Goal: Transaction & Acquisition: Download file/media

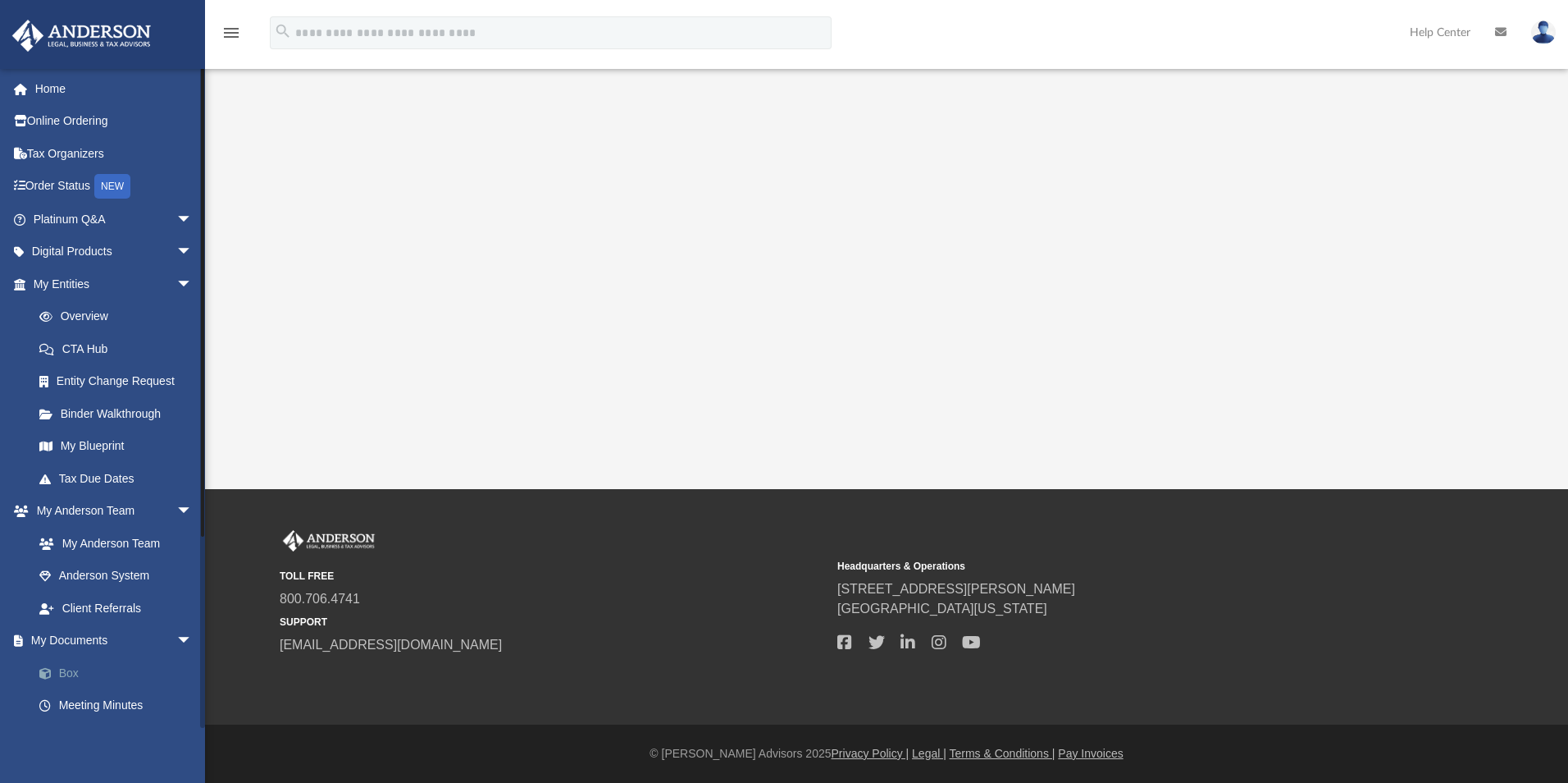
click at [64, 677] on link "Box" at bounding box center [120, 672] width 195 height 32
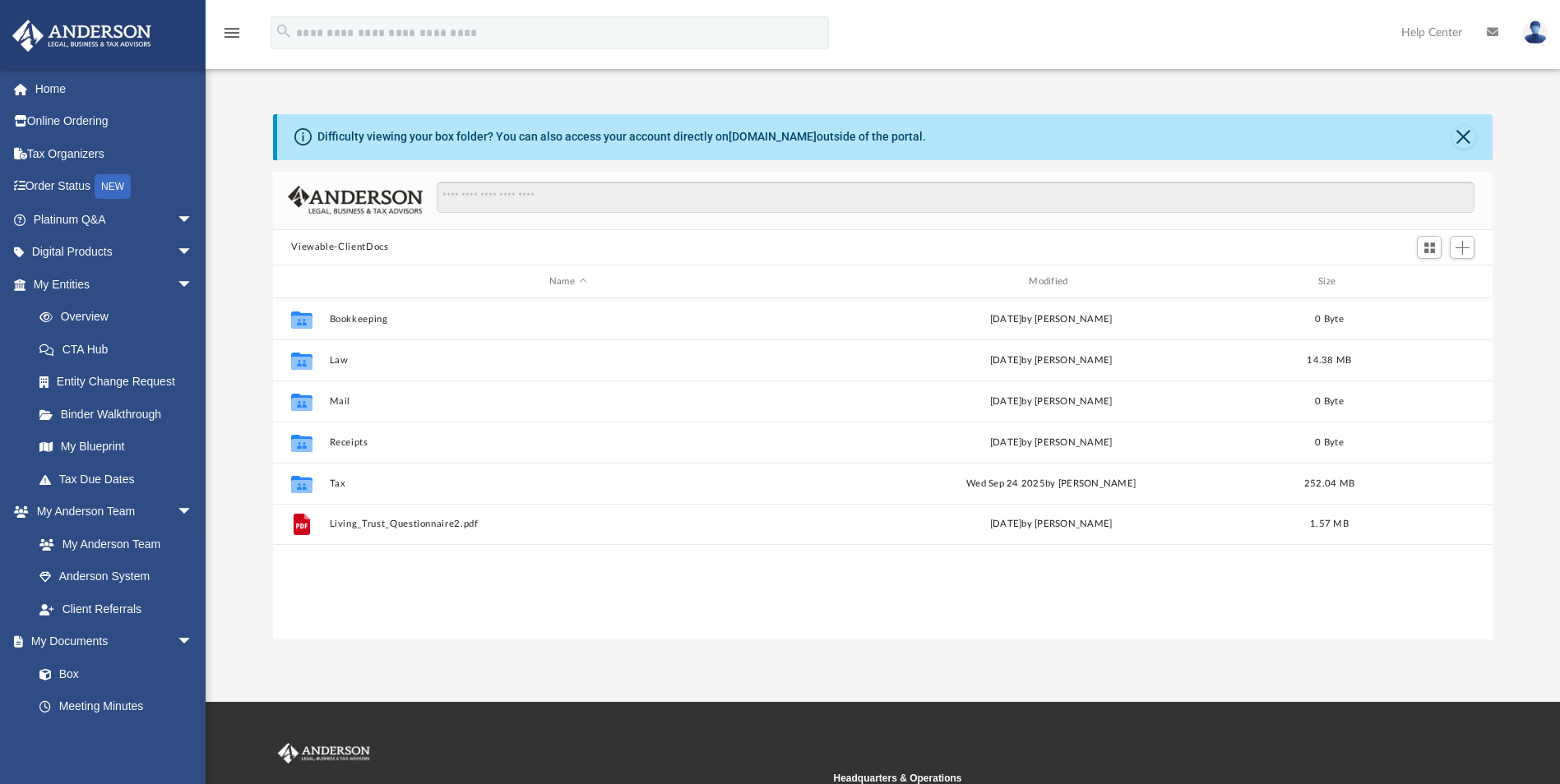
scroll to position [361, 1207]
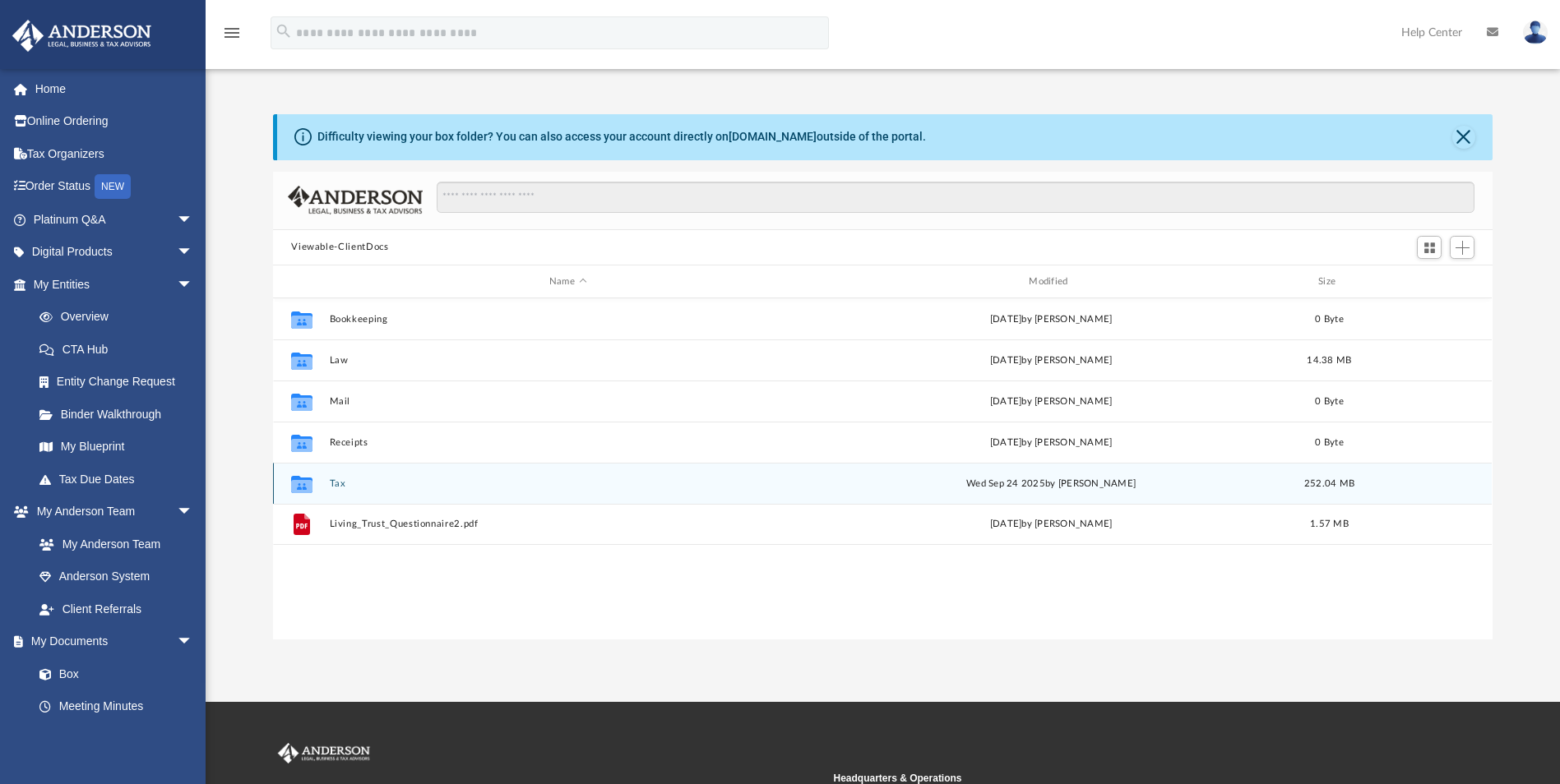
click at [331, 483] on button "Tax" at bounding box center [568, 484] width 476 height 11
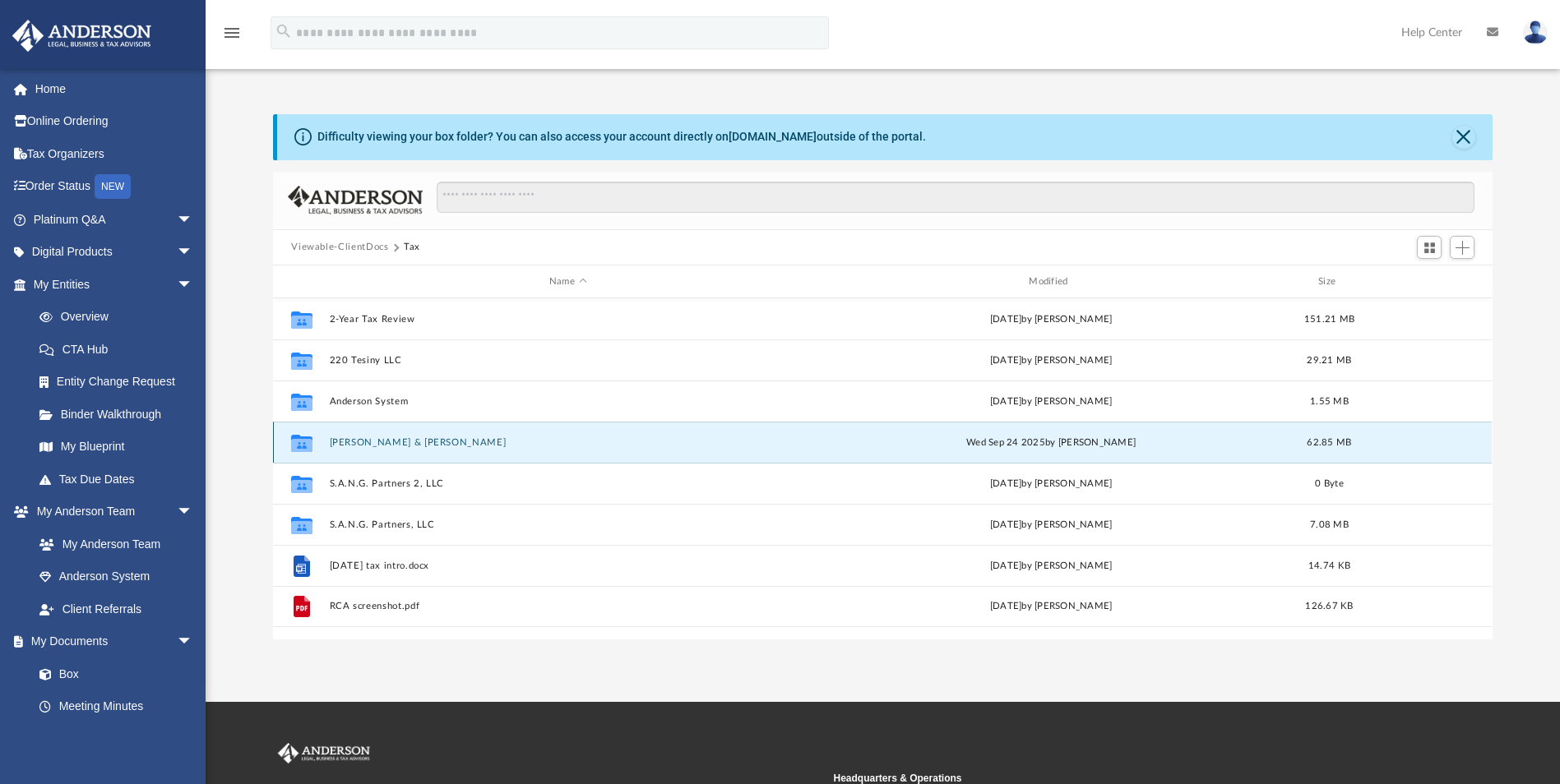
click at [459, 446] on button "[PERSON_NAME] & [PERSON_NAME]" at bounding box center [568, 442] width 476 height 11
click at [457, 449] on div "Collaborated Folder [PERSON_NAME] & [PERSON_NAME][DATE] by [PERSON_NAME] 62.85 …" at bounding box center [882, 442] width 1219 height 41
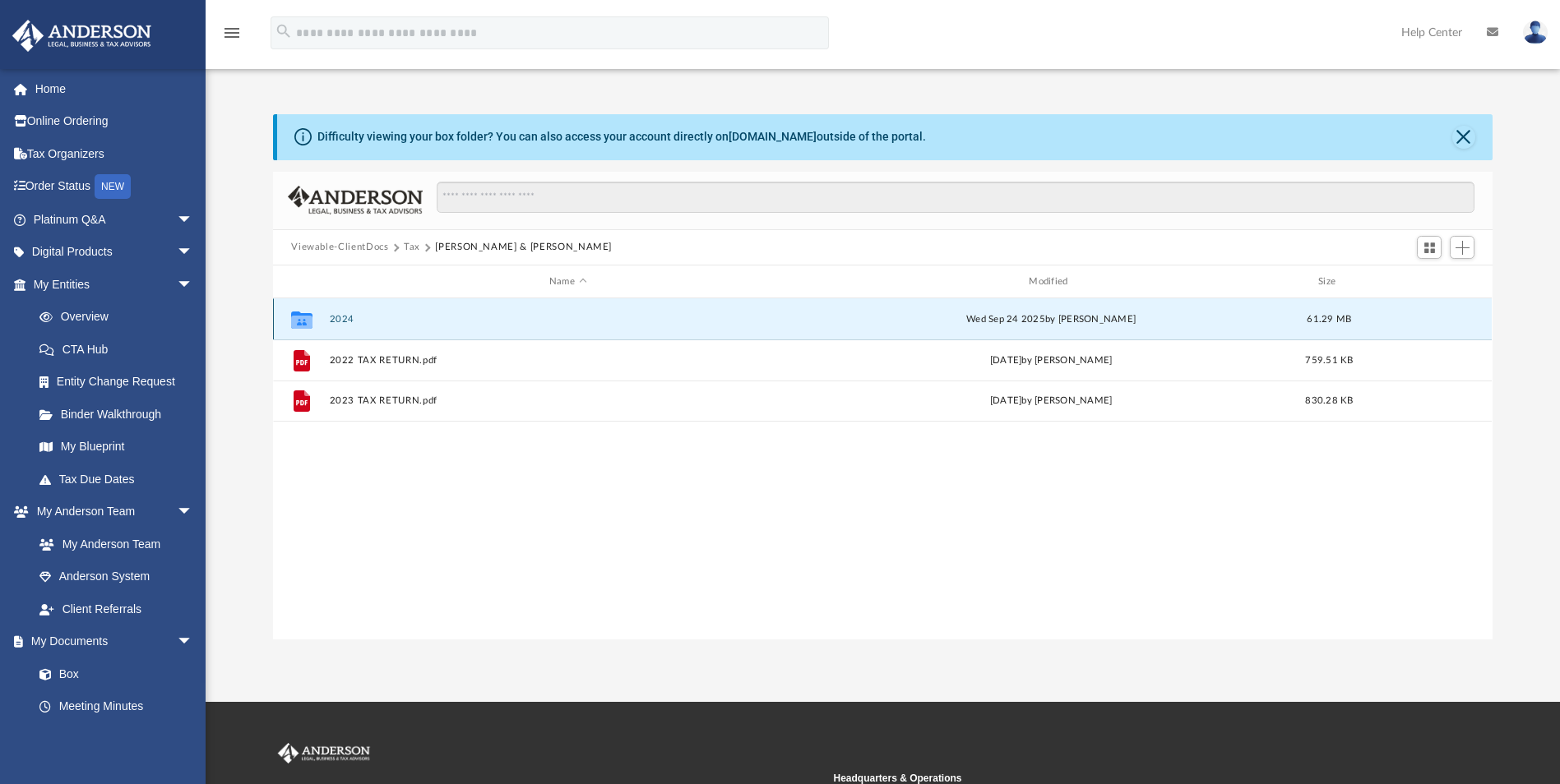
click at [345, 317] on button "2024" at bounding box center [568, 319] width 476 height 11
click at [344, 317] on button "2024" at bounding box center [568, 319] width 476 height 11
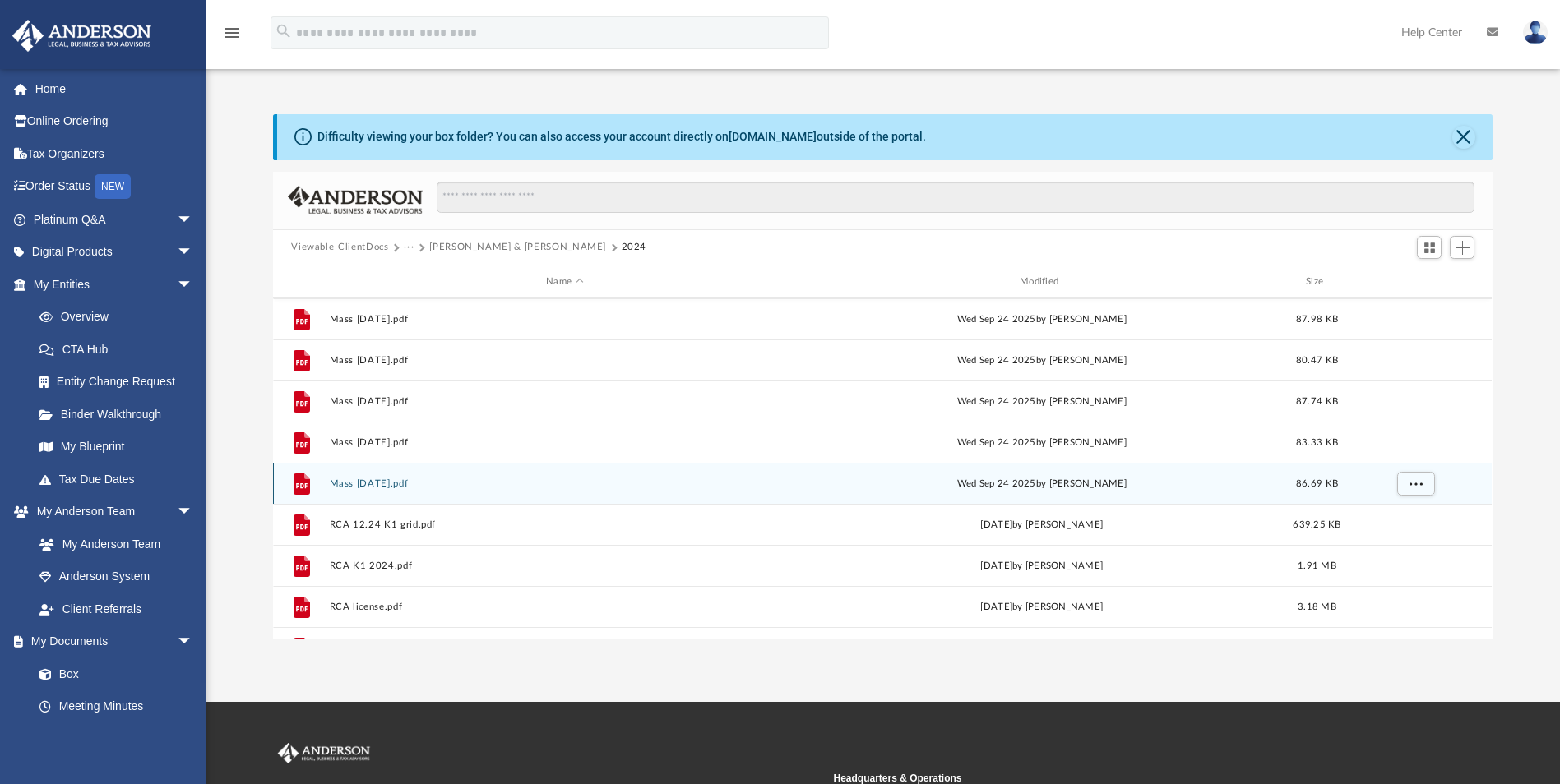
scroll to position [740, 0]
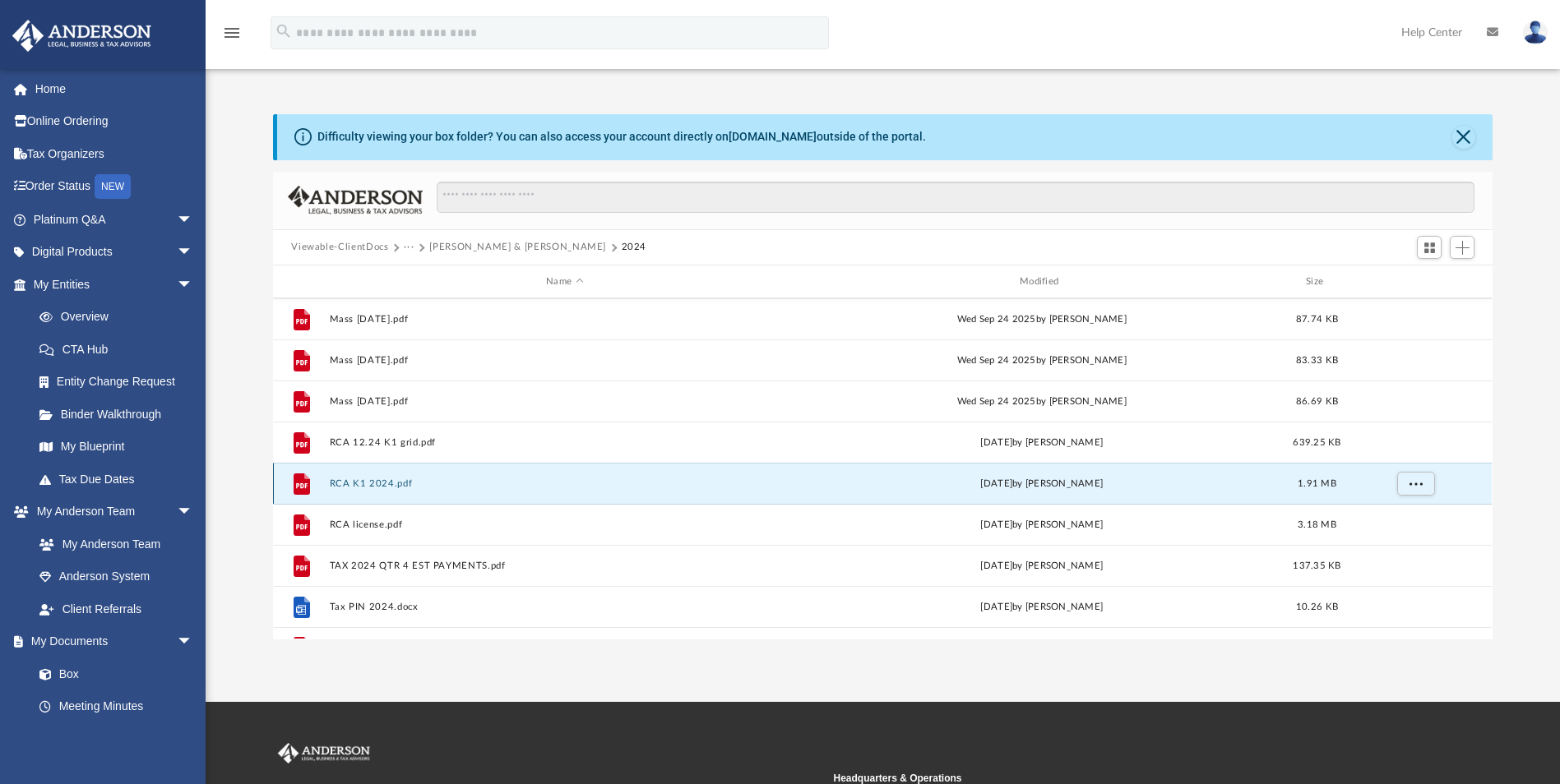
click at [364, 479] on button "RCA K1 2024.pdf" at bounding box center [565, 484] width 470 height 11
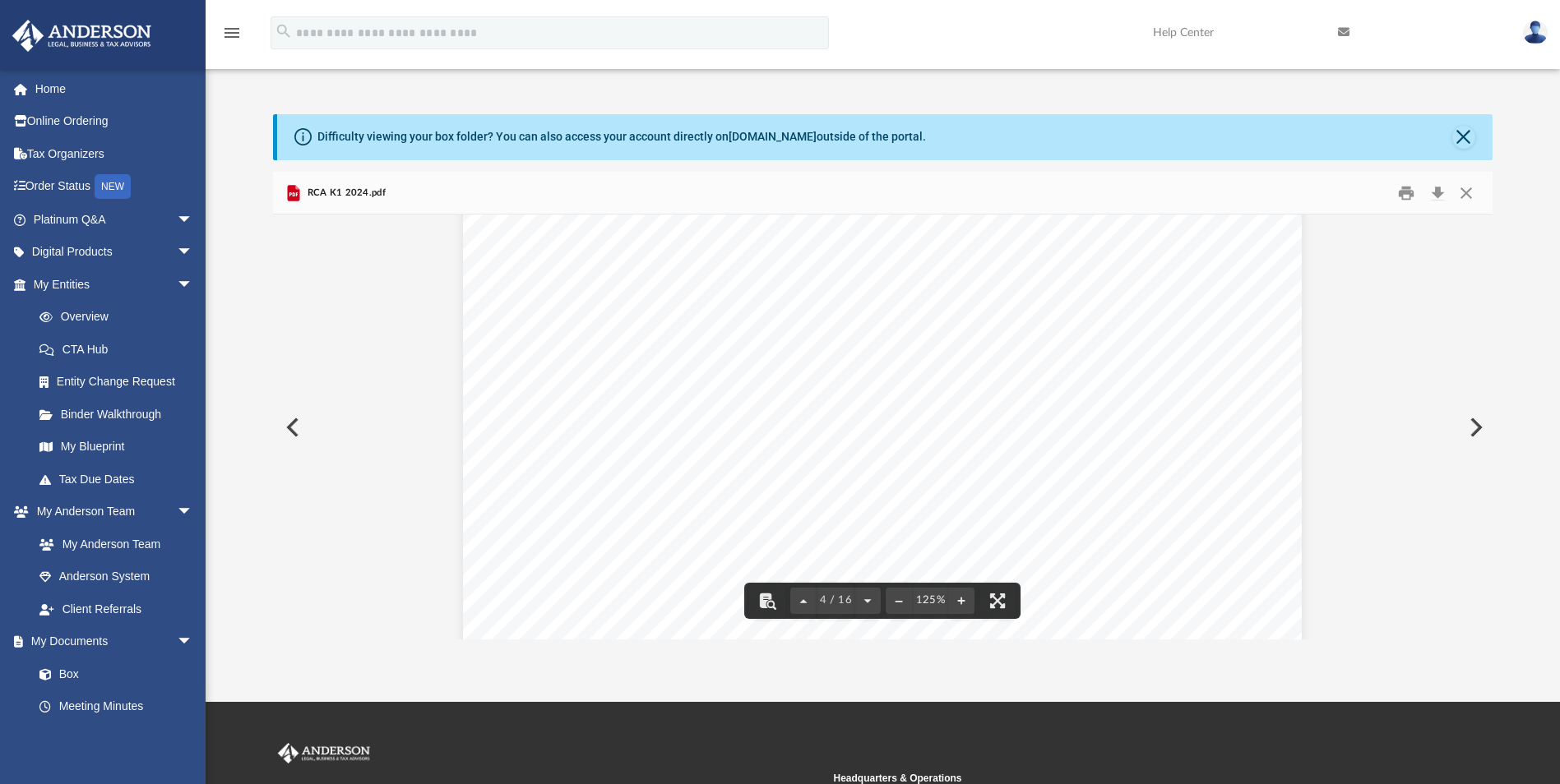
scroll to position [3945, 0]
click at [1465, 196] on button "Close" at bounding box center [1466, 193] width 30 height 26
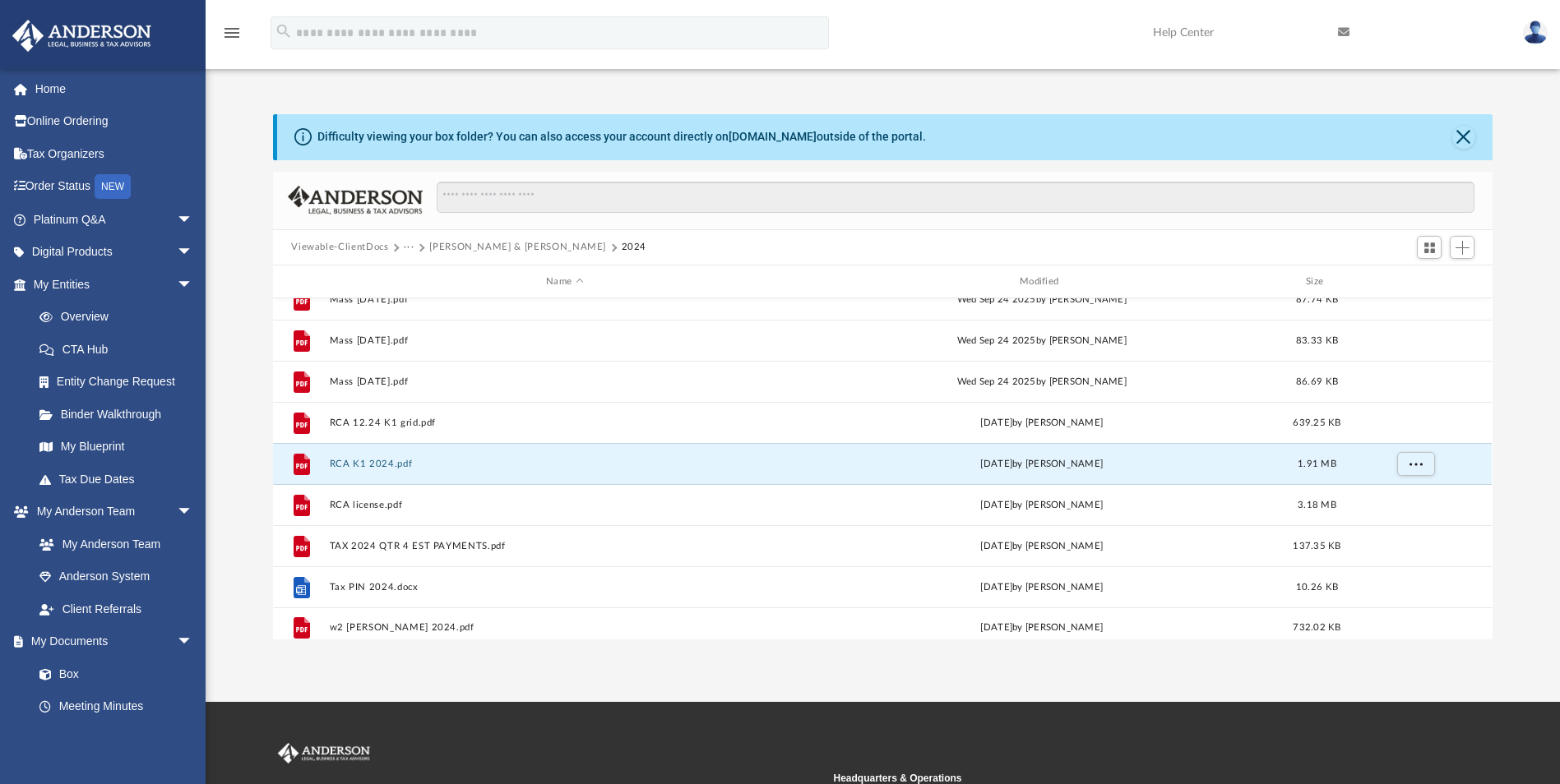
scroll to position [769, 0]
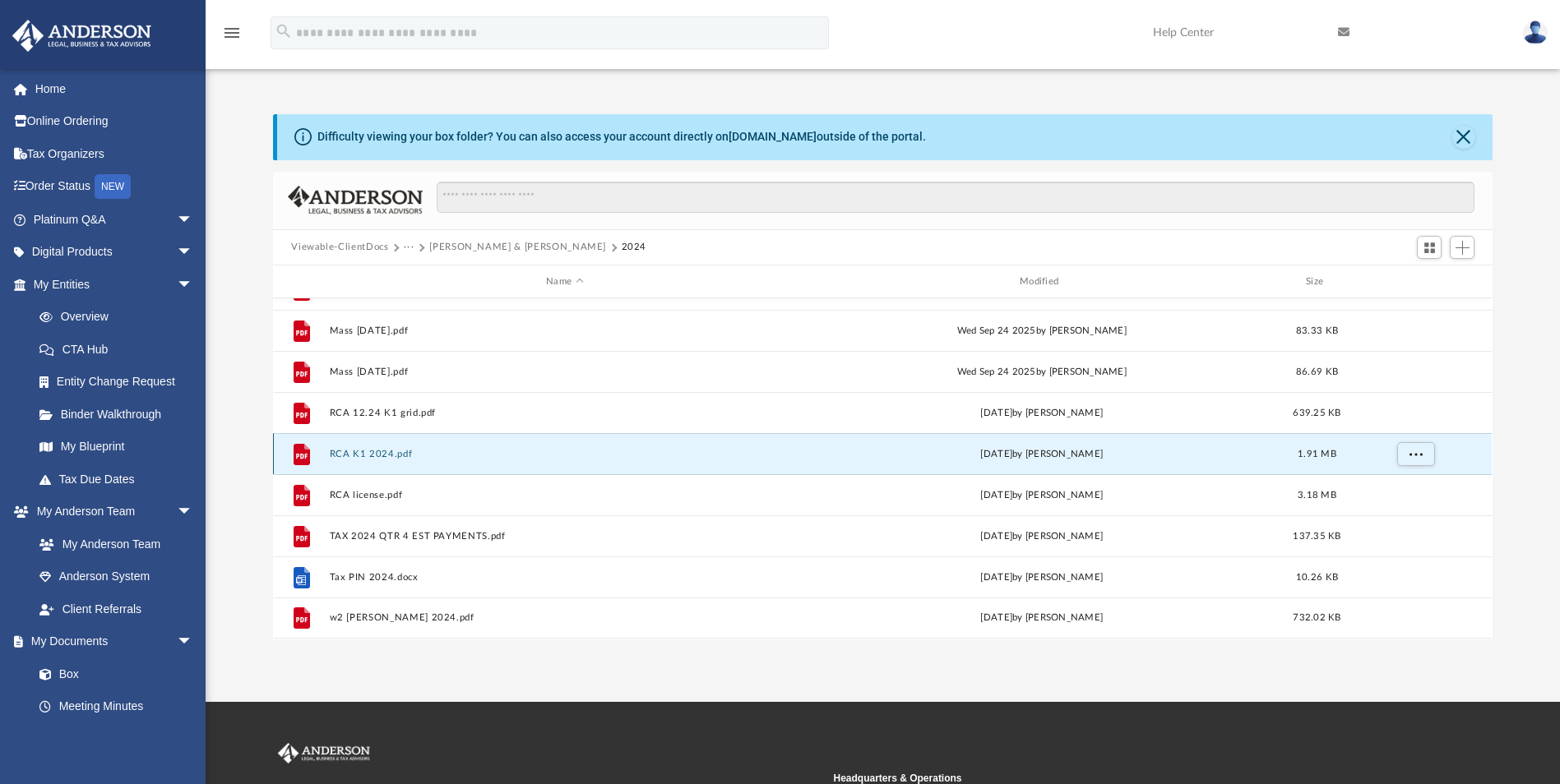
click at [349, 450] on button "RCA K1 2024.pdf" at bounding box center [565, 454] width 470 height 11
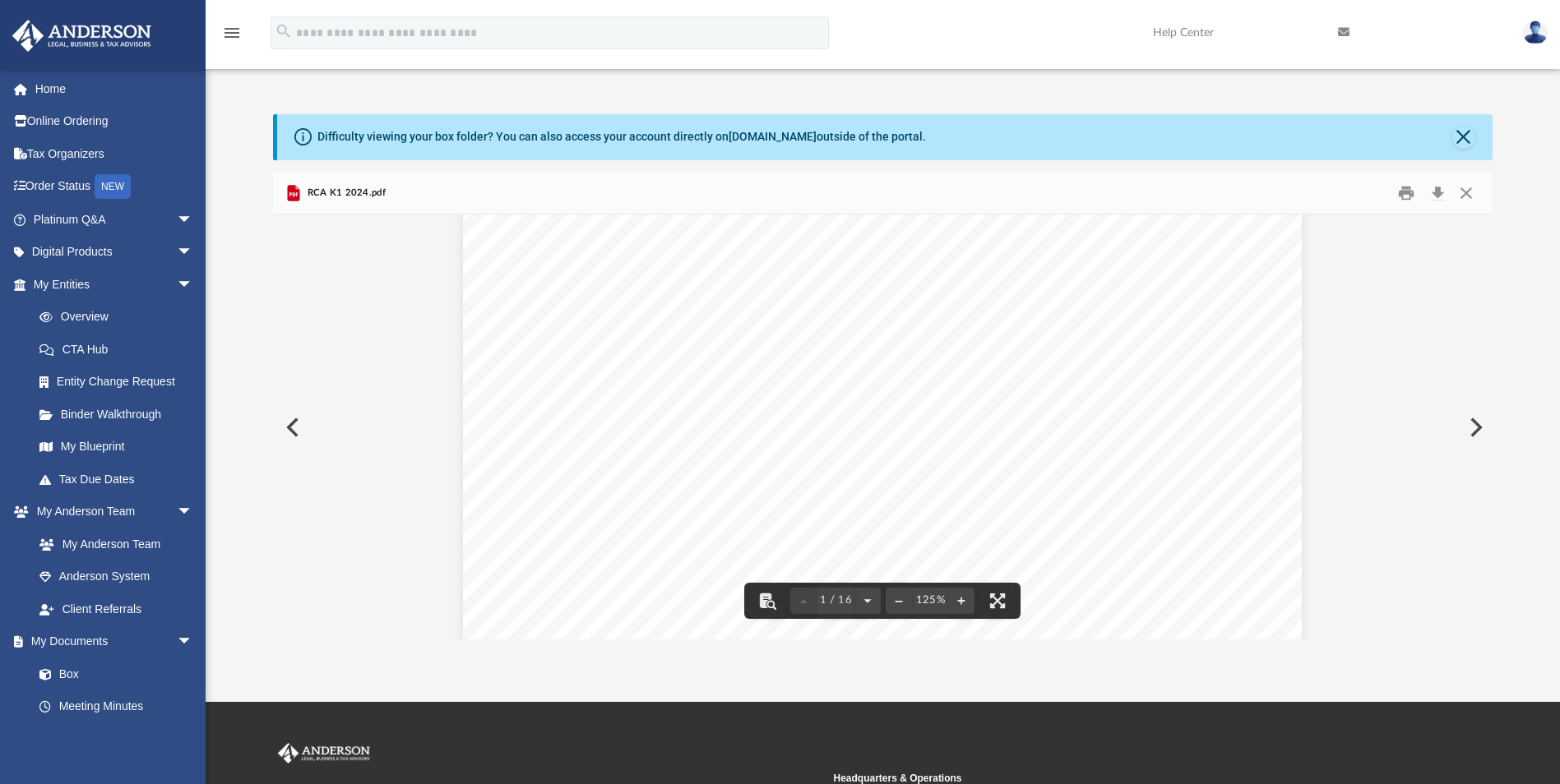
scroll to position [411, 0]
